Goal: Check status: Check status

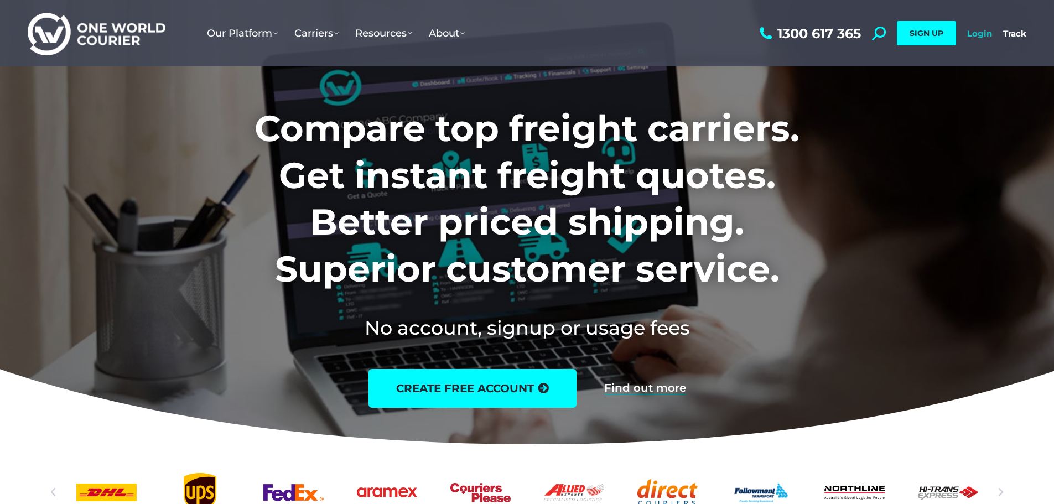
click at [985, 28] on link "Login" at bounding box center [979, 33] width 25 height 11
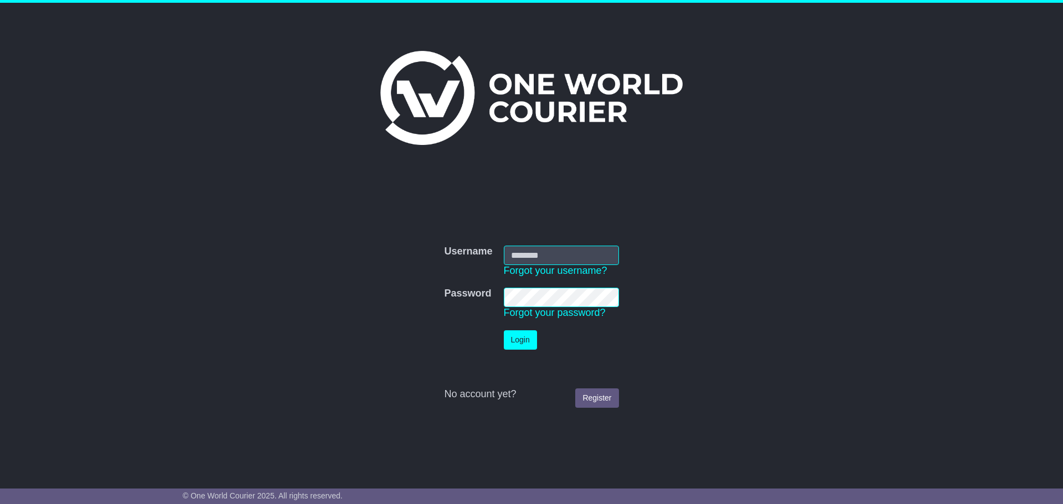
type input "**********"
click at [524, 335] on button "Login" at bounding box center [520, 339] width 33 height 19
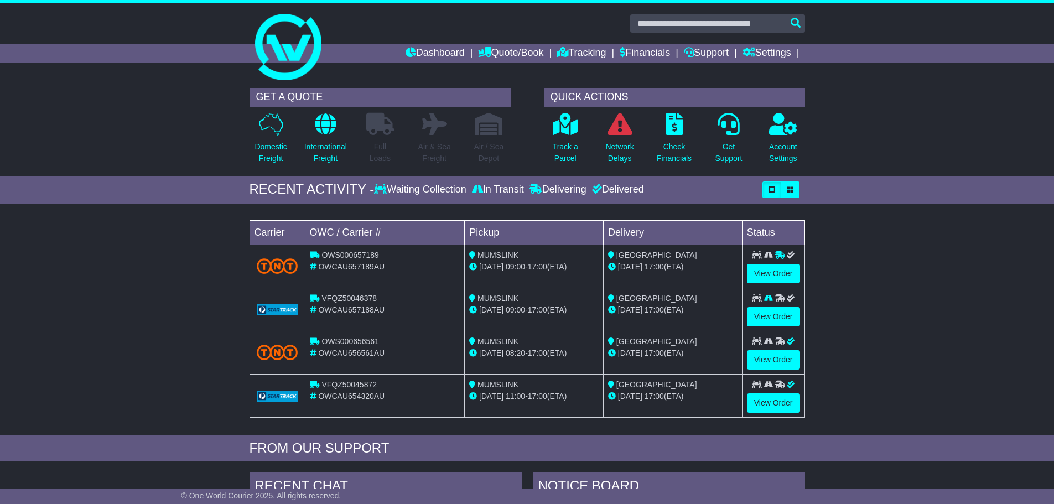
click at [781, 262] on td "View Order" at bounding box center [773, 266] width 63 height 43
click at [777, 353] on link "View Order" at bounding box center [773, 359] width 53 height 19
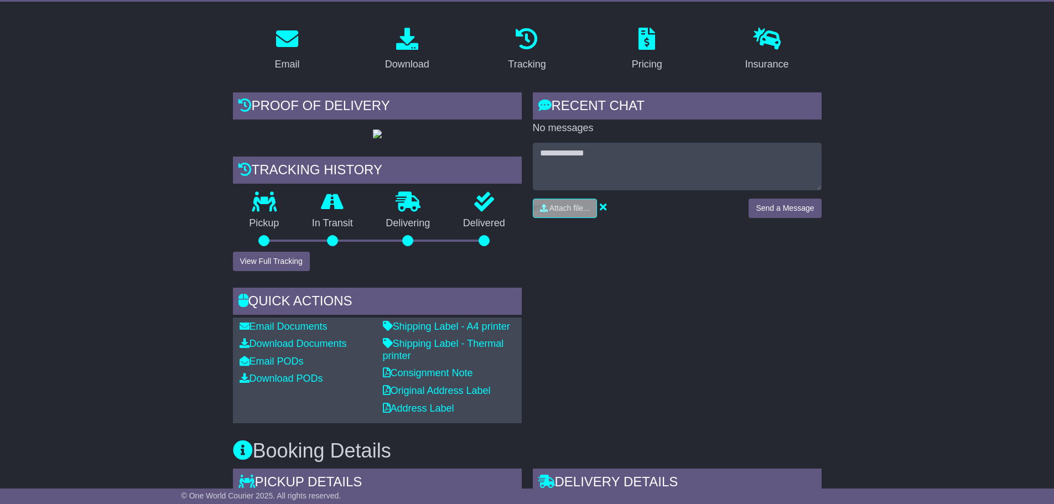
scroll to position [166, 0]
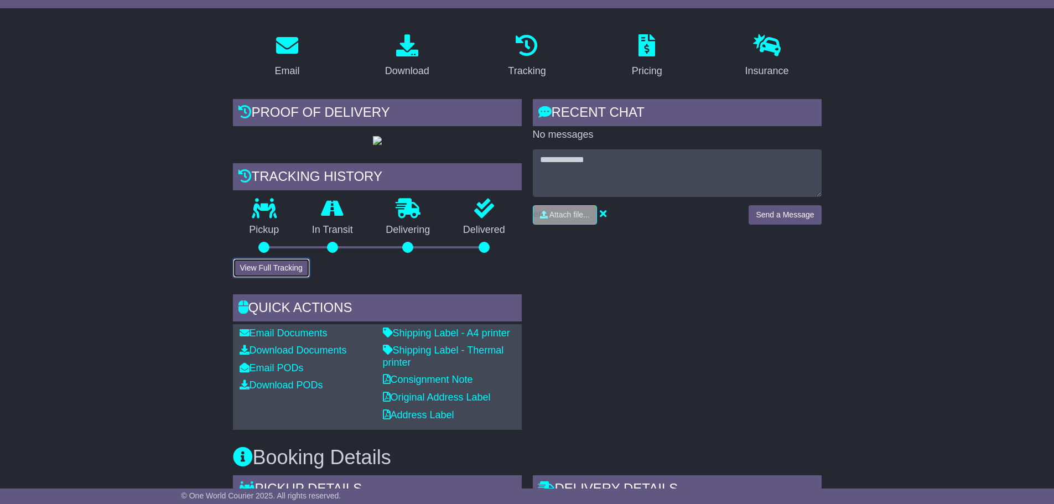
click at [283, 278] on button "View Full Tracking" at bounding box center [271, 267] width 77 height 19
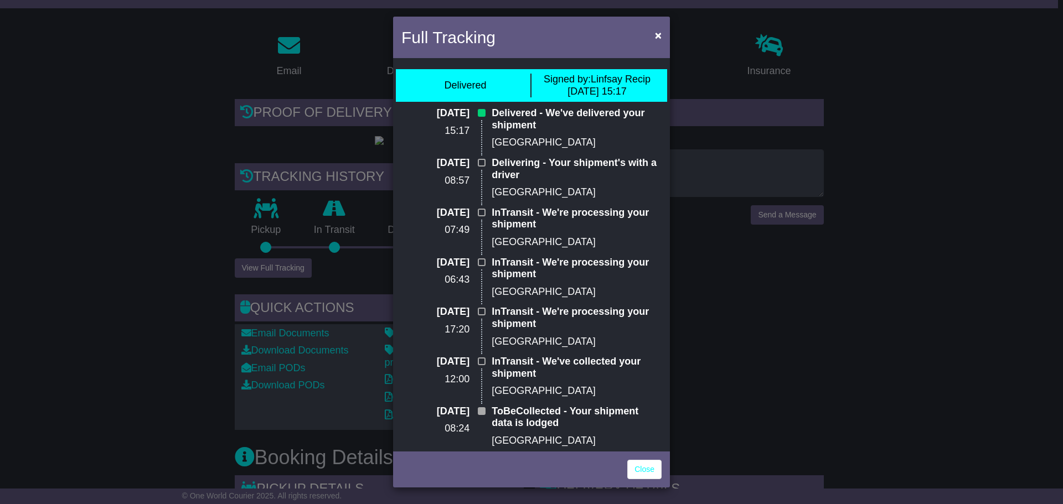
drag, startPoint x: 907, startPoint y: 271, endPoint x: 592, endPoint y: 148, distance: 338.6
click at [903, 269] on div "Full Tracking × Delivered Signed by: Linfsay Recip 10 Oct 2025 15:17 10 Oct 202…" at bounding box center [531, 252] width 1063 height 504
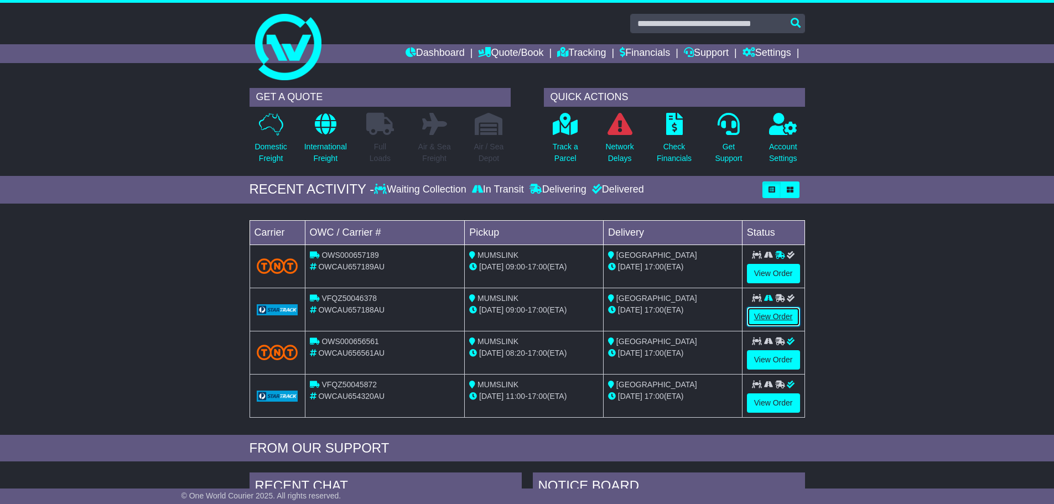
click at [779, 311] on link "View Order" at bounding box center [773, 316] width 53 height 19
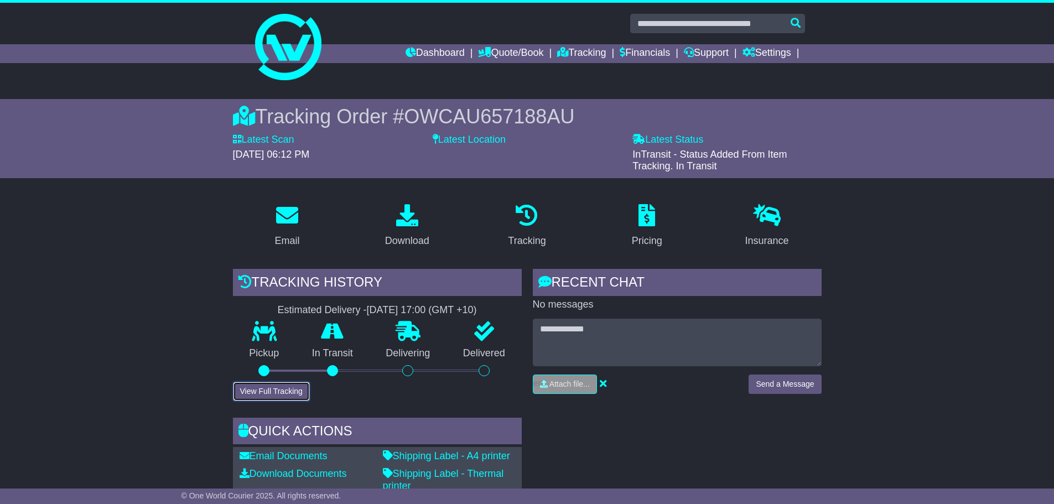
click at [271, 391] on button "View Full Tracking" at bounding box center [271, 391] width 77 height 19
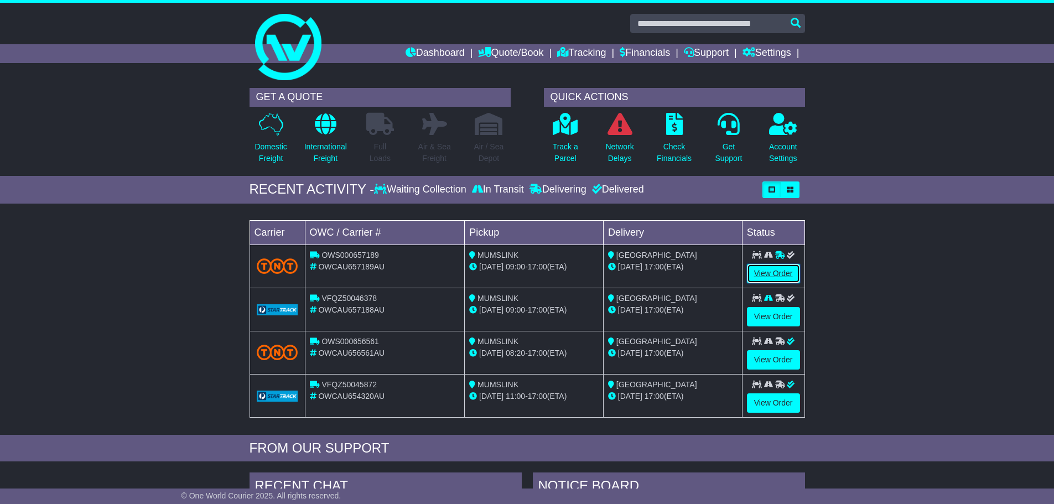
click at [768, 273] on link "View Order" at bounding box center [773, 273] width 53 height 19
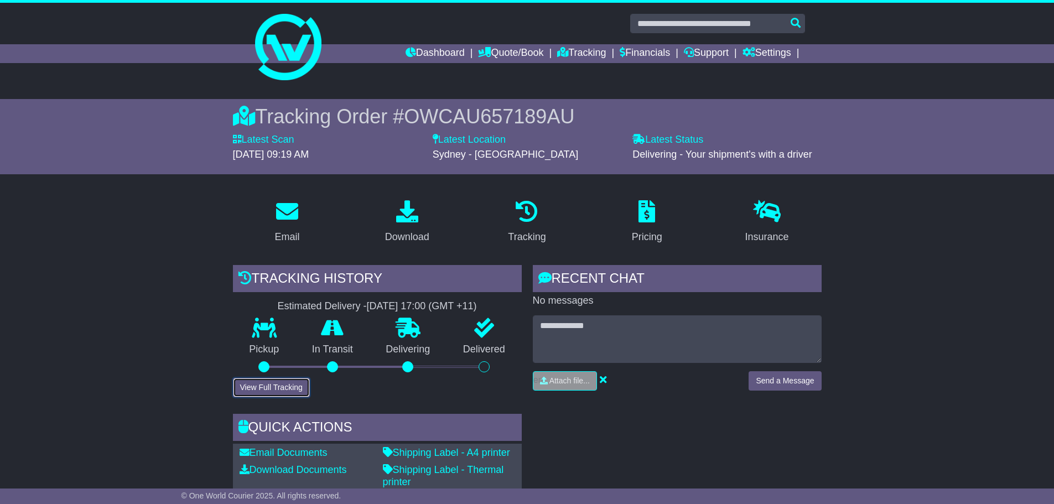
click at [273, 386] on button "View Full Tracking" at bounding box center [271, 387] width 77 height 19
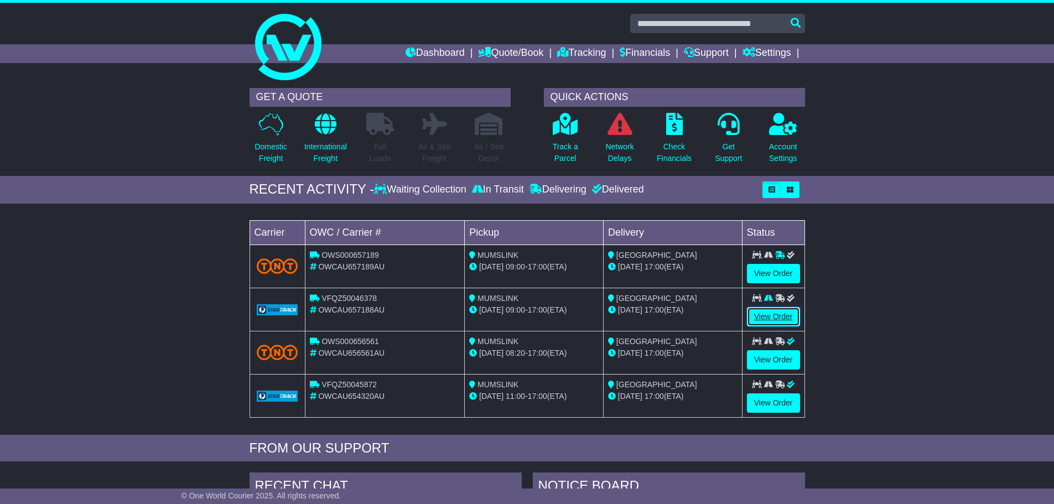
click at [788, 315] on link "View Order" at bounding box center [773, 316] width 53 height 19
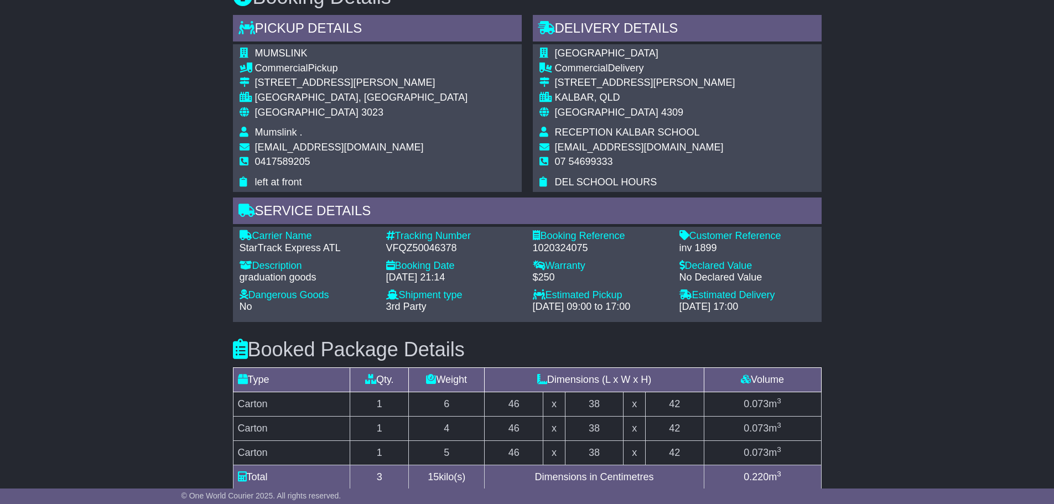
scroll to position [664, 0]
